Goal: Task Accomplishment & Management: Use online tool/utility

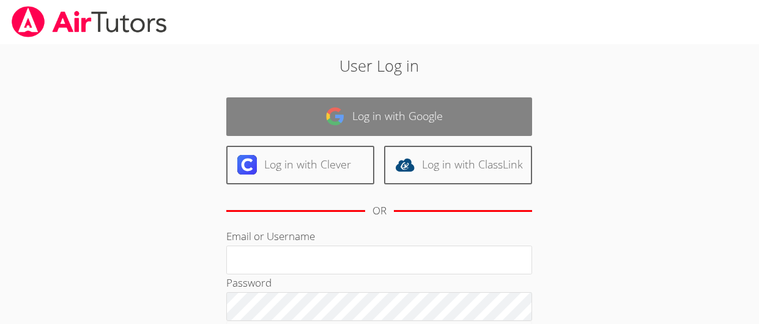
click at [322, 105] on link "Log in with Google" at bounding box center [379, 116] width 306 height 39
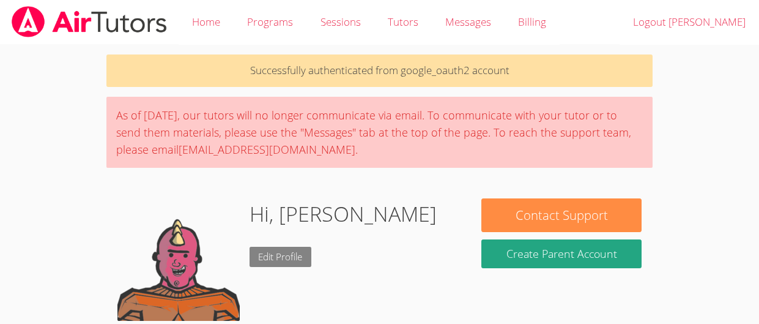
click at [262, 257] on link "Edit Profile" at bounding box center [281, 256] width 62 height 20
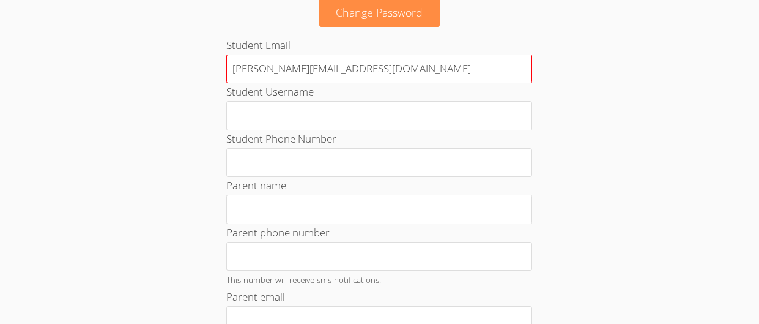
scroll to position [116, 0]
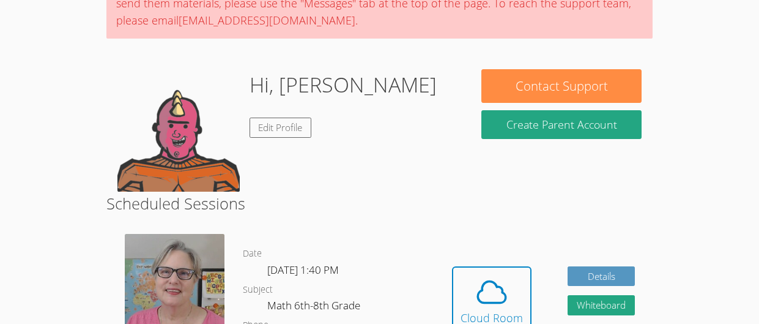
scroll to position [133, 0]
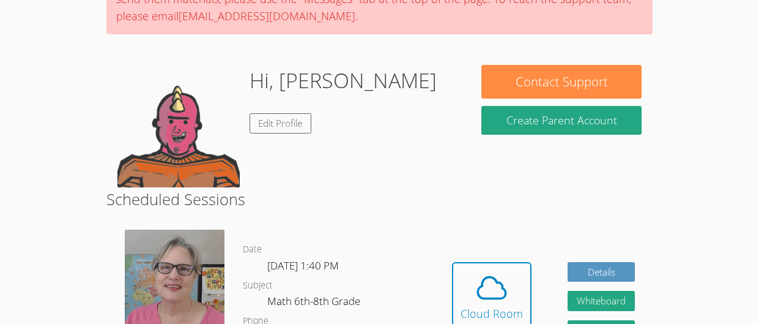
click at [457, 201] on h2 "Scheduled Sessions" at bounding box center [379, 198] width 547 height 23
click at [484, 278] on icon at bounding box center [492, 287] width 28 height 21
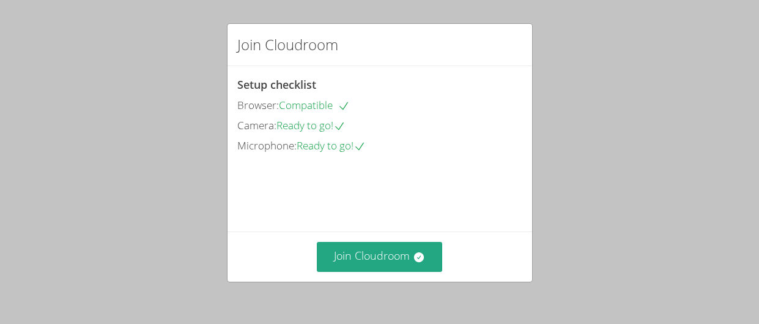
scroll to position [117, 0]
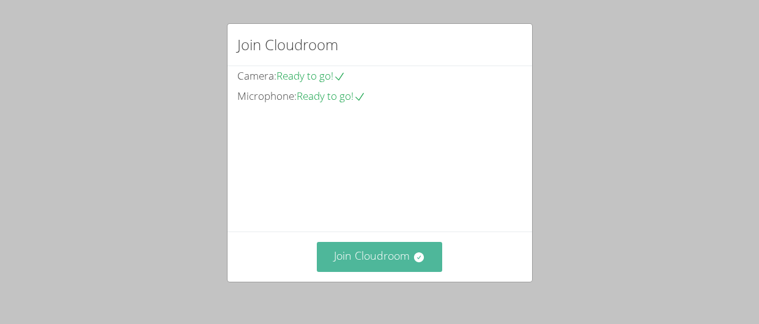
click at [366, 250] on button "Join Cloudroom" at bounding box center [379, 257] width 125 height 30
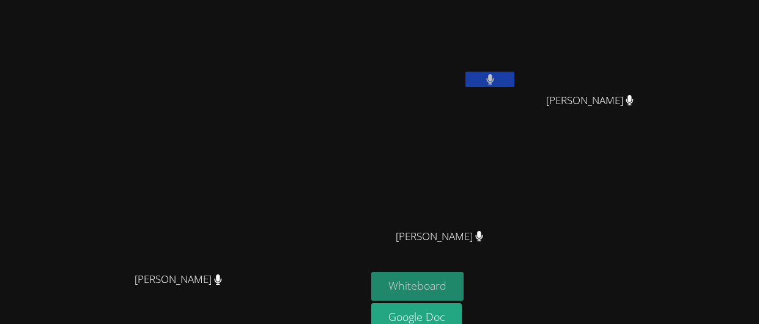
click at [464, 276] on button "Whiteboard" at bounding box center [417, 286] width 92 height 29
click at [633, 99] on icon at bounding box center [629, 100] width 7 height 10
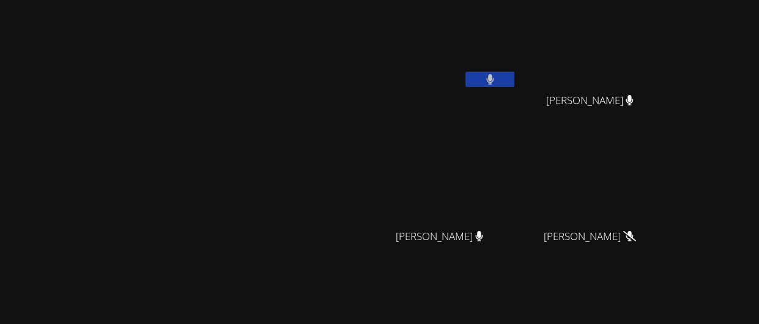
click at [514, 73] on button at bounding box center [489, 79] width 49 height 15
click at [497, 75] on icon at bounding box center [490, 79] width 13 height 10
click at [514, 85] on button at bounding box center [489, 79] width 49 height 15
click at [497, 78] on icon at bounding box center [490, 79] width 13 height 10
click at [494, 75] on icon at bounding box center [489, 79] width 7 height 10
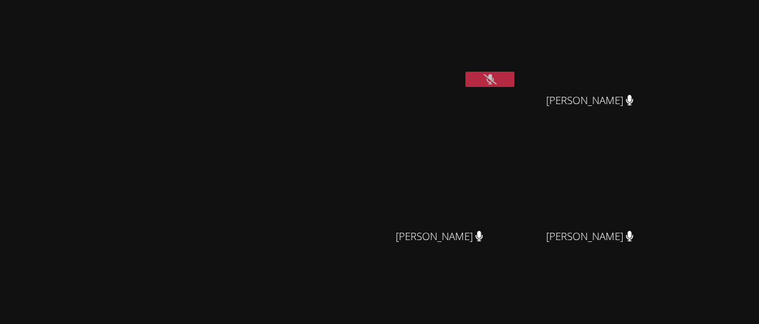
click at [497, 75] on icon at bounding box center [490, 79] width 13 height 10
click at [494, 75] on icon at bounding box center [489, 79] width 7 height 10
click at [514, 81] on button at bounding box center [489, 79] width 49 height 15
click at [494, 78] on icon at bounding box center [490, 79] width 8 height 10
click at [514, 74] on button at bounding box center [489, 79] width 49 height 15
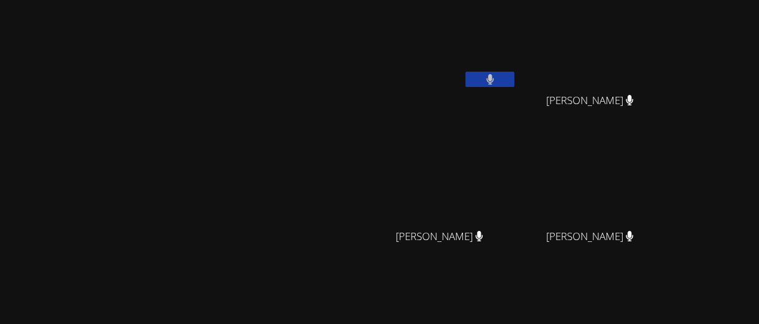
click at [514, 85] on button at bounding box center [489, 79] width 49 height 15
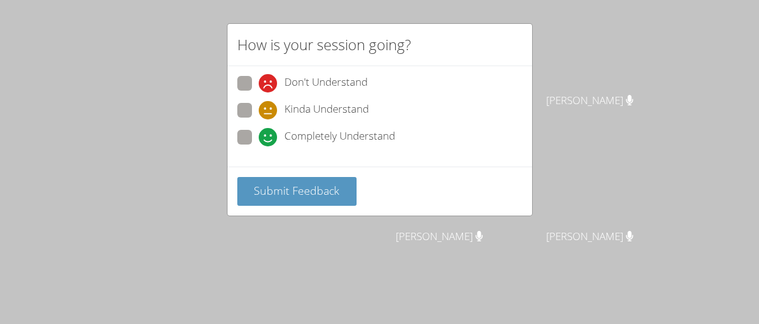
click at [309, 137] on span "Completely Understand" at bounding box center [339, 137] width 111 height 18
click at [269, 137] on input "Completely Understand" at bounding box center [264, 135] width 10 height 10
radio input "true"
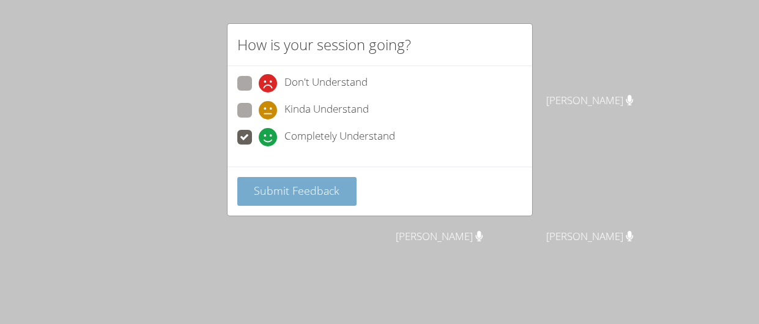
click at [278, 187] on span "Submit Feedback" at bounding box center [297, 190] width 86 height 15
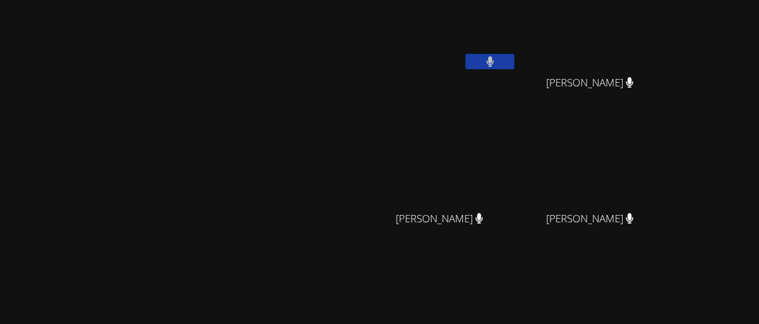
scroll to position [17, 0]
